Goal: Task Accomplishment & Management: Use online tool/utility

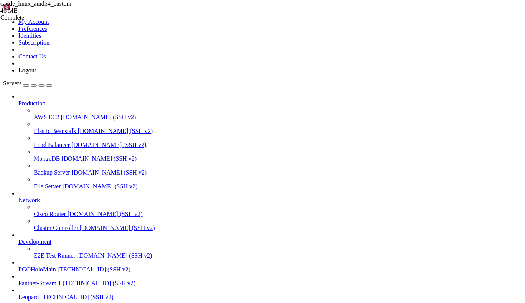
scroll to position [102, 0]
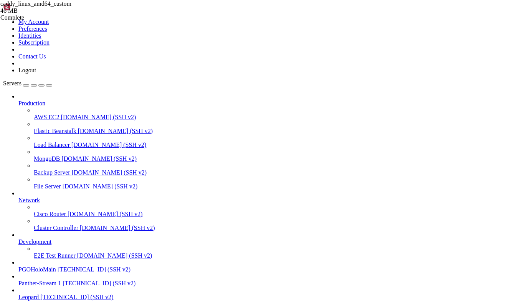
scroll to position [8745, 0]
drag, startPoint x: 64, startPoint y: 1143, endPoint x: 7, endPoint y: 937, distance: 213.3
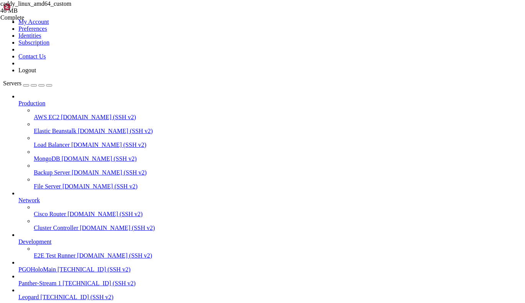
scroll to position [481, 0]
drag, startPoint x: 6, startPoint y: 917, endPoint x: 19, endPoint y: 927, distance: 16.1
drag, startPoint x: 6, startPoint y: 918, endPoint x: 16, endPoint y: 919, distance: 9.7
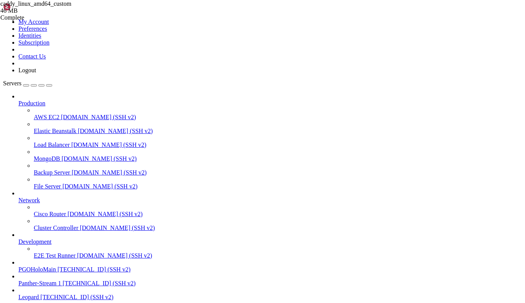
scroll to position [600, 0]
drag, startPoint x: 7, startPoint y: 917, endPoint x: 103, endPoint y: 1159, distance: 260.7
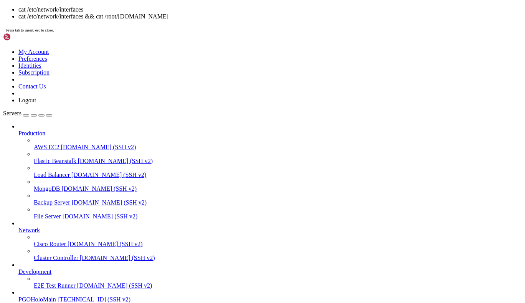
scroll to position [89, 0]
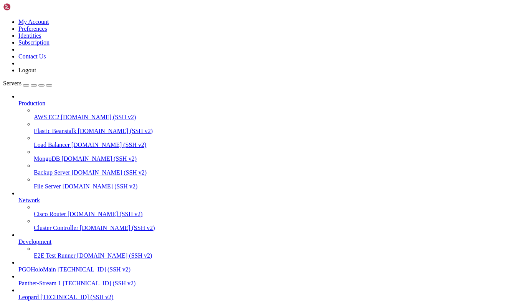
drag, startPoint x: 65, startPoint y: 783, endPoint x: 186, endPoint y: 783, distance: 121.4
copy x-row "echo 1 > /proc/sys/net/ipv4/ip_forward"
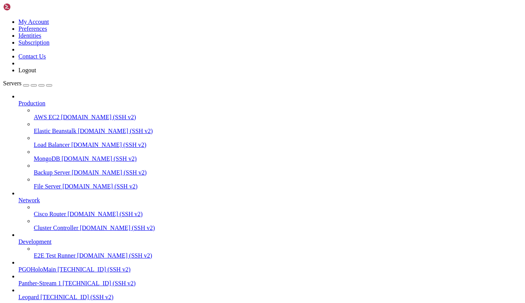
drag, startPoint x: 70, startPoint y: 828, endPoint x: 9, endPoint y: 805, distance: 64.9
drag, startPoint x: 57, startPoint y: 832, endPoint x: 7, endPoint y: 803, distance: 58.0
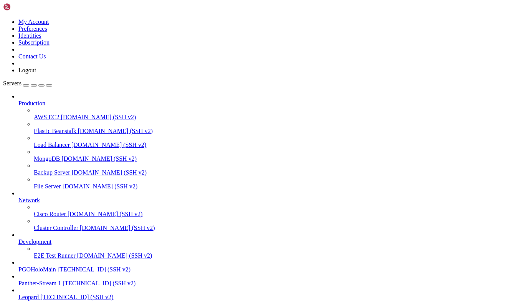
drag, startPoint x: 52, startPoint y: 832, endPoint x: 7, endPoint y: 790, distance: 61.2
drag, startPoint x: 57, startPoint y: 828, endPoint x: 6, endPoint y: 777, distance: 71.7
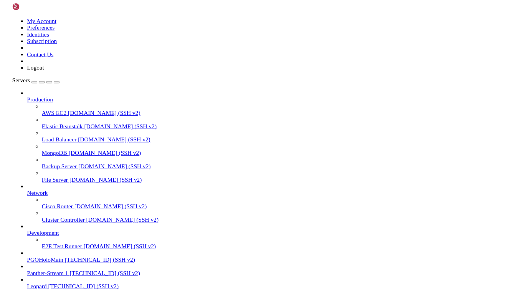
scroll to position [613, 0]
